Goal: Information Seeking & Learning: Understand process/instructions

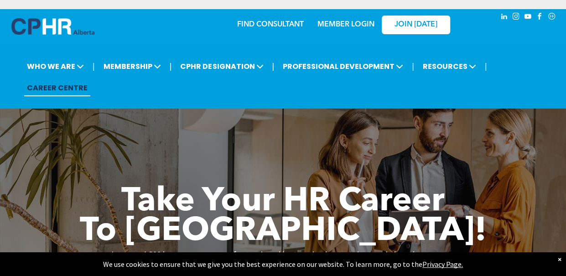
click at [280, 260] on div "×" at bounding box center [559, 258] width 4 height 9
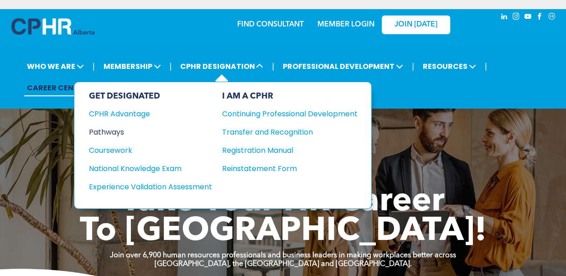
click at [113, 132] on div "Pathways" at bounding box center [144, 131] width 111 height 11
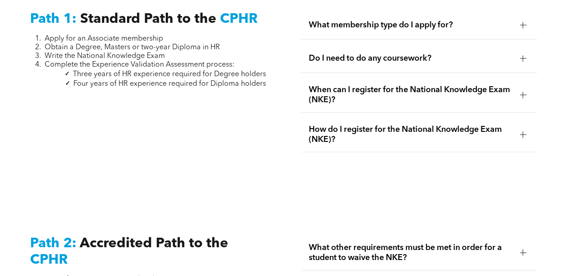
scroll to position [1186, 0]
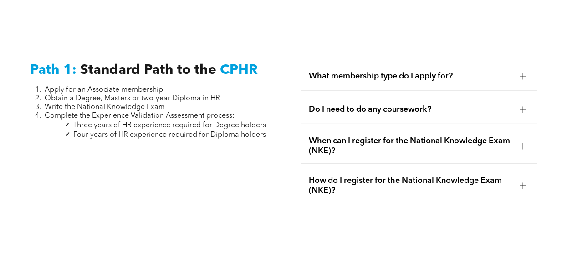
click at [458, 78] on div "What membership type do I apply for?" at bounding box center [419, 76] width 236 height 29
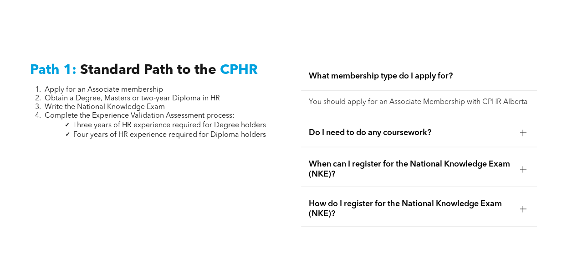
click at [458, 78] on div "What membership type do I apply for?" at bounding box center [419, 76] width 236 height 29
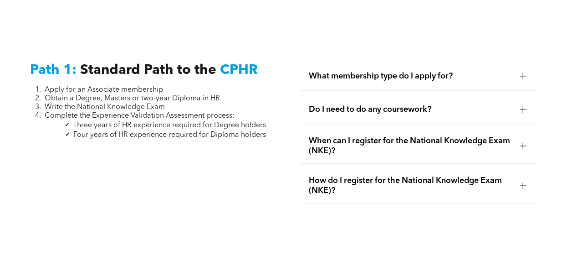
click at [424, 104] on span "Do I need to do any coursework?" at bounding box center [411, 109] width 204 height 10
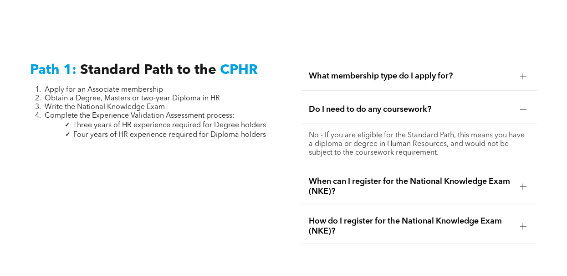
click at [424, 104] on span "Do I need to do any coursework?" at bounding box center [411, 109] width 204 height 10
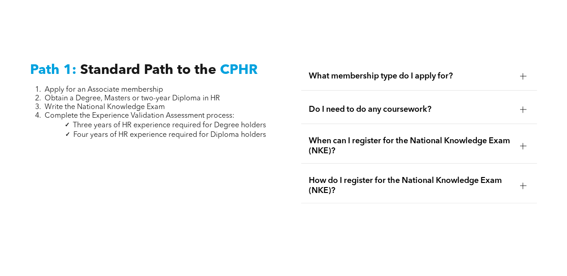
click at [519, 21] on div "Path 1: Standard Path to the CPHR Apply for an Associate membership Obtain a De…" at bounding box center [283, 133] width 567 height 224
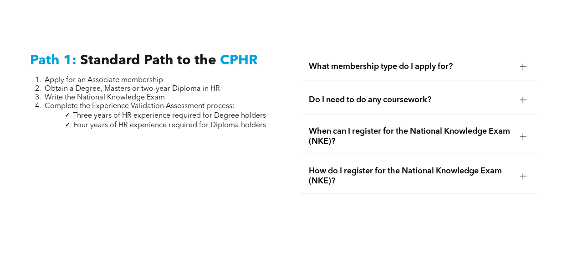
scroll to position [1255, 0]
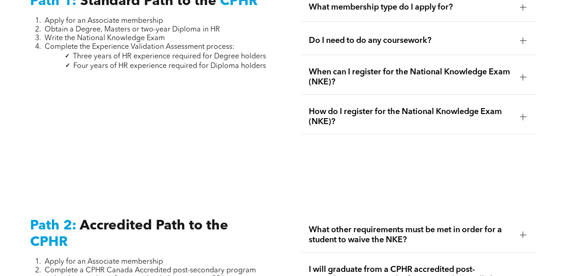
click at [416, 78] on span "When can I register for the National Knowledge Exam (NKE)?" at bounding box center [411, 77] width 204 height 20
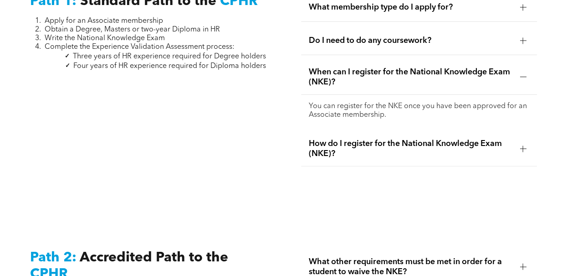
click at [416, 78] on span "When can I register for the National Knowledge Exam (NKE)?" at bounding box center [411, 77] width 204 height 20
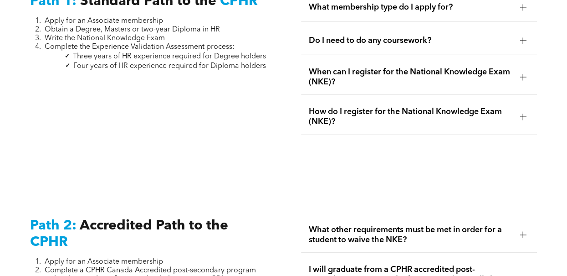
click at [417, 99] on div "How do I register for the National Knowledge Exam (NKE)?" at bounding box center [419, 116] width 236 height 35
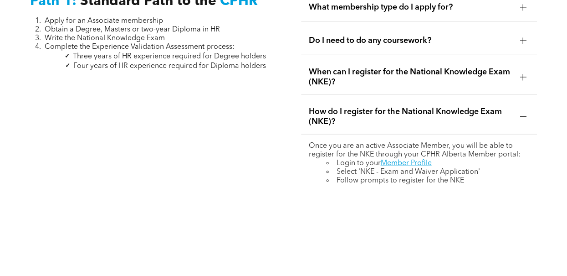
click at [417, 99] on div "How do I register for the National Knowledge Exam (NKE)?" at bounding box center [419, 116] width 236 height 35
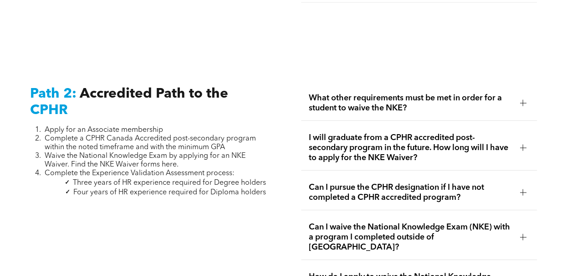
scroll to position [1394, 0]
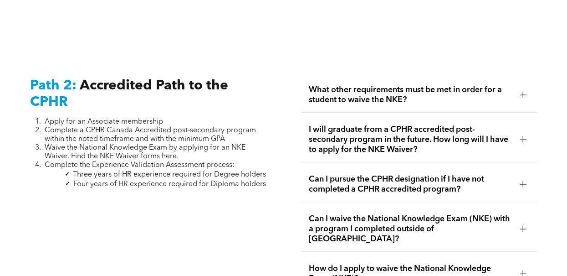
click at [381, 225] on span "Can I waive the National Knowledge Exam (NKE) with a program I completed outsid…" at bounding box center [411, 229] width 204 height 30
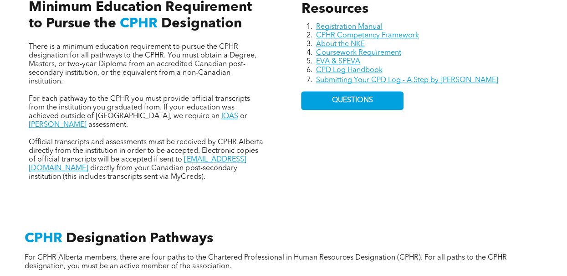
scroll to position [436, 0]
